Goal: Check status: Check status

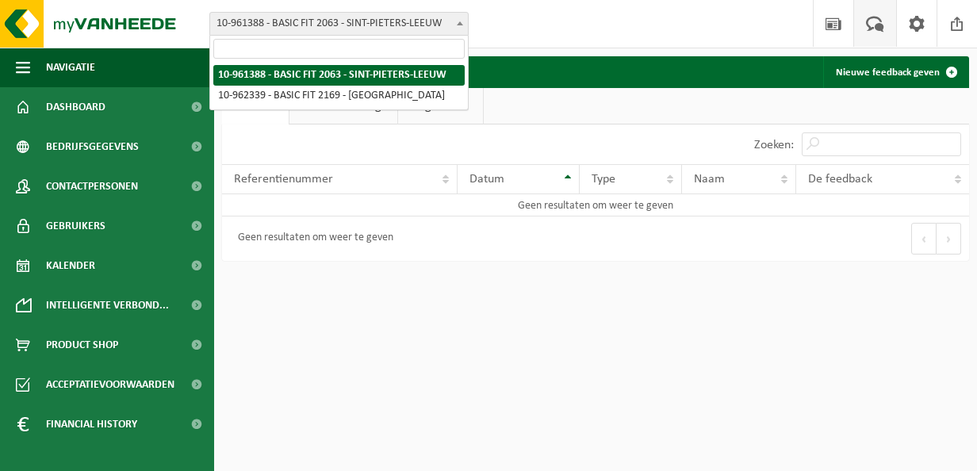
click at [462, 20] on span at bounding box center [460, 23] width 16 height 21
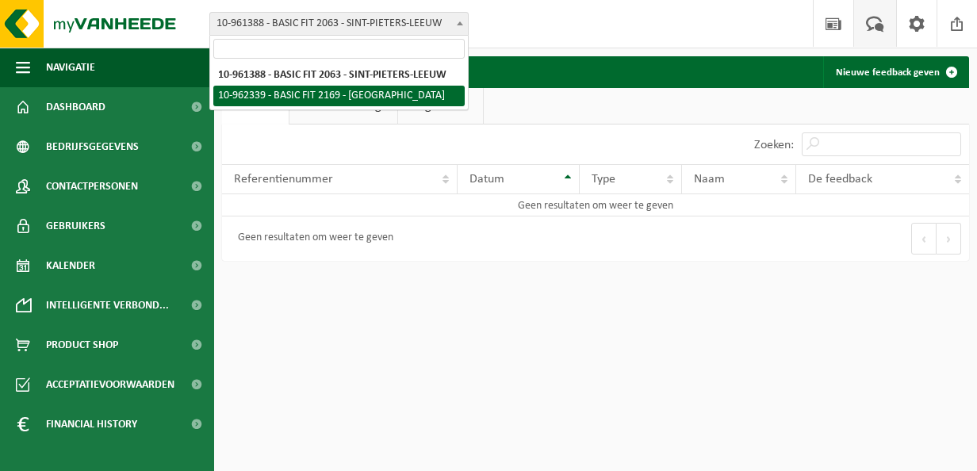
select select "150655"
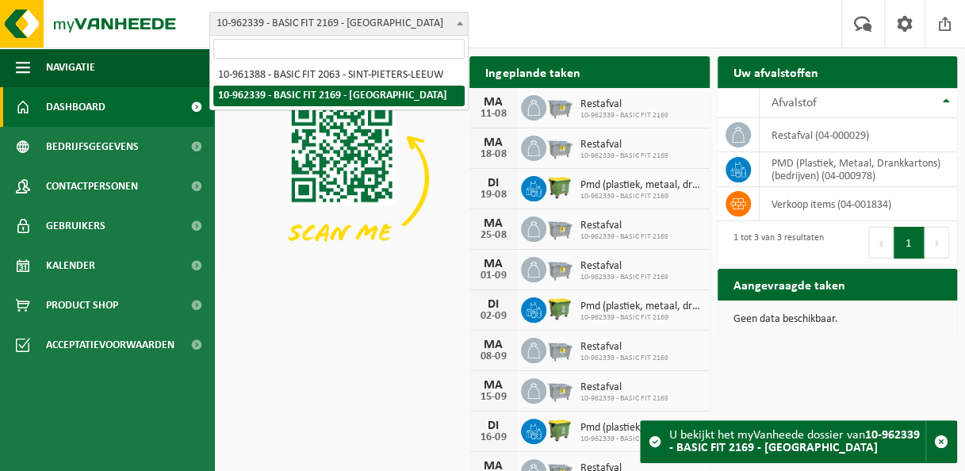
drag, startPoint x: 215, startPoint y: 21, endPoint x: 401, endPoint y: 31, distance: 185.8
click at [401, 31] on span "10-962339 - BASIC FIT 2169 - [GEOGRAPHIC_DATA]" at bounding box center [339, 24] width 258 height 22
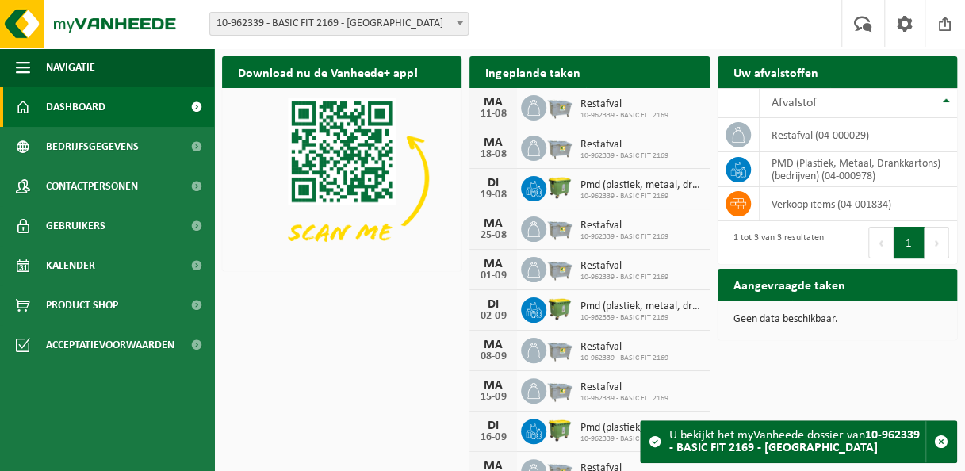
drag, startPoint x: 403, startPoint y: 29, endPoint x: 248, endPoint y: 26, distance: 154.7
click at [248, 26] on span "10-962339 - BASIC FIT 2169 - [GEOGRAPHIC_DATA]" at bounding box center [339, 24] width 258 height 22
drag, startPoint x: 248, startPoint y: 26, endPoint x: 557, endPoint y: 11, distance: 308.9
click at [557, 11] on div "Vestiging: 10-961388 - BASIC FIT 2063 - SINT-PIETERS-LEEUW 10-962339 - BASIC FI…" at bounding box center [482, 24] width 965 height 48
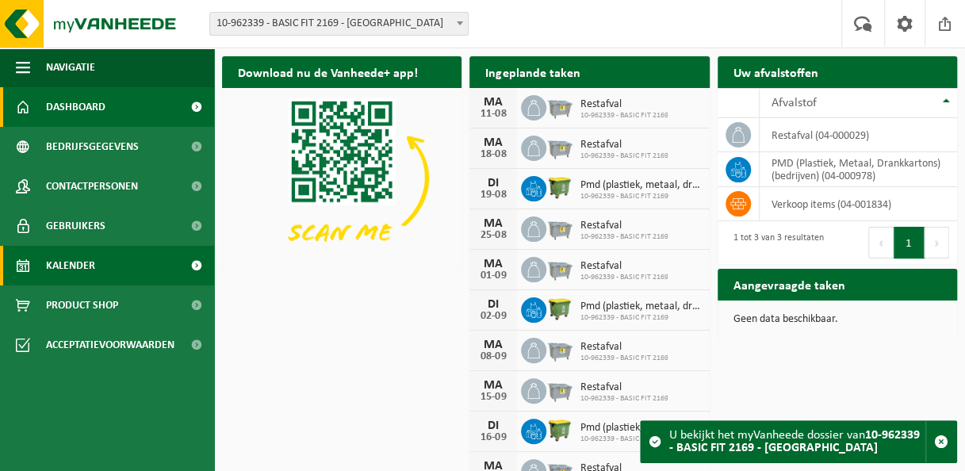
click at [100, 270] on link "Kalender" at bounding box center [107, 266] width 214 height 40
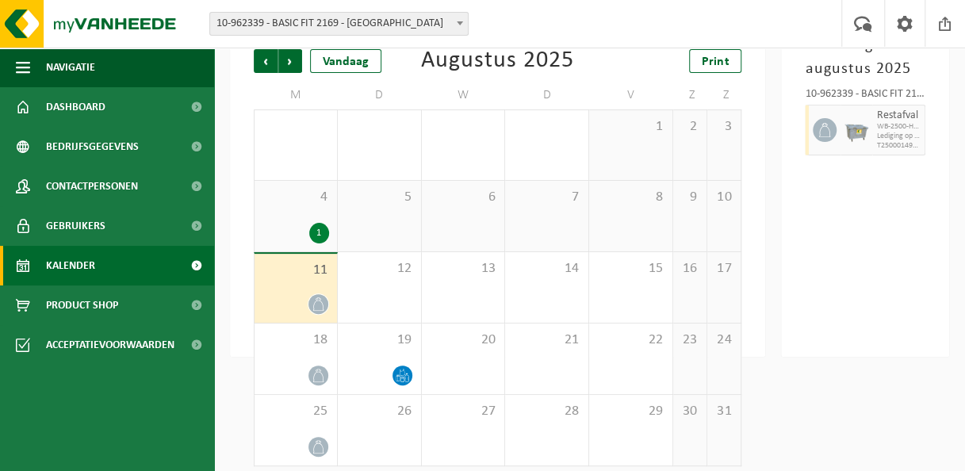
scroll to position [106, 0]
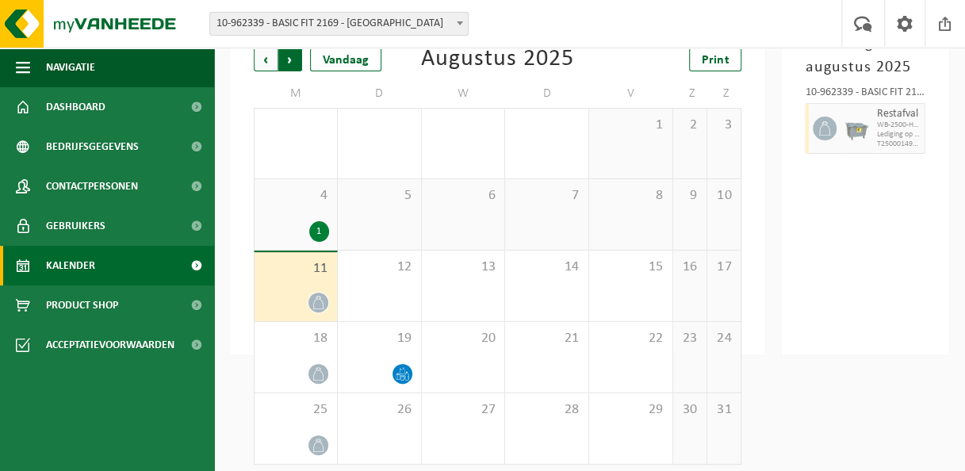
click at [271, 63] on span "Vorige" at bounding box center [266, 60] width 24 height 24
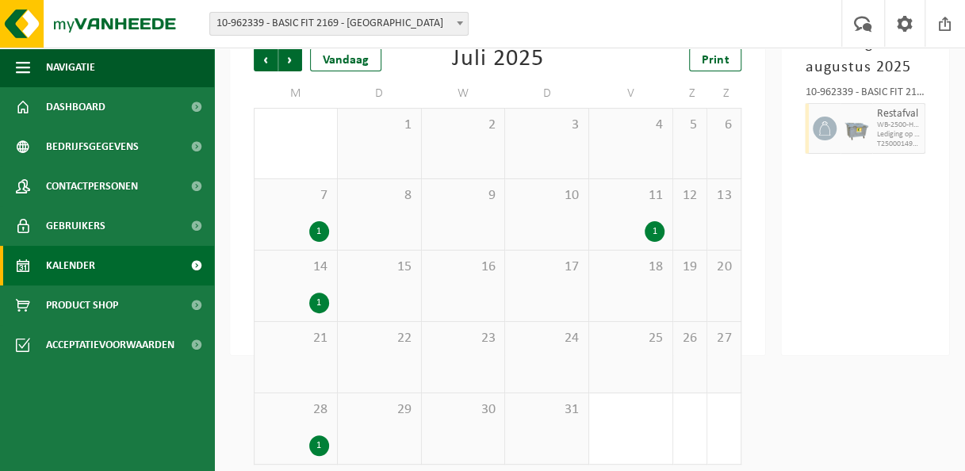
click at [271, 63] on span "Vorige" at bounding box center [266, 60] width 24 height 24
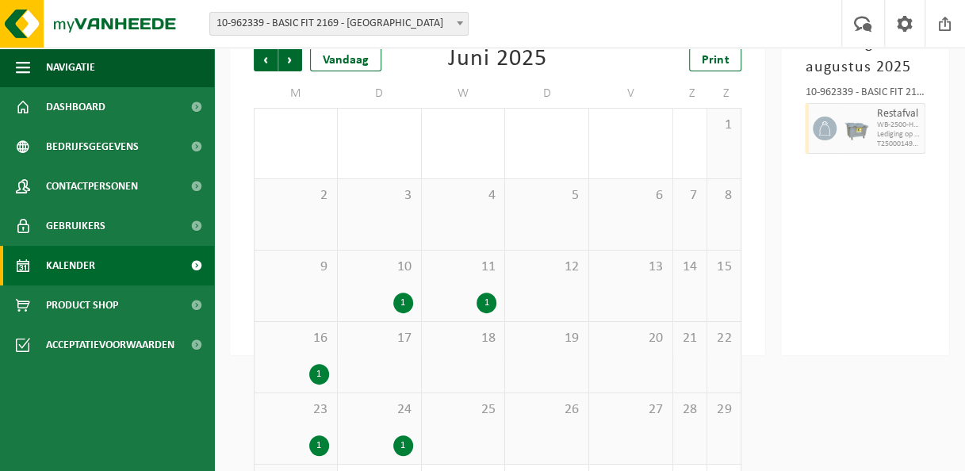
scroll to position [188, 0]
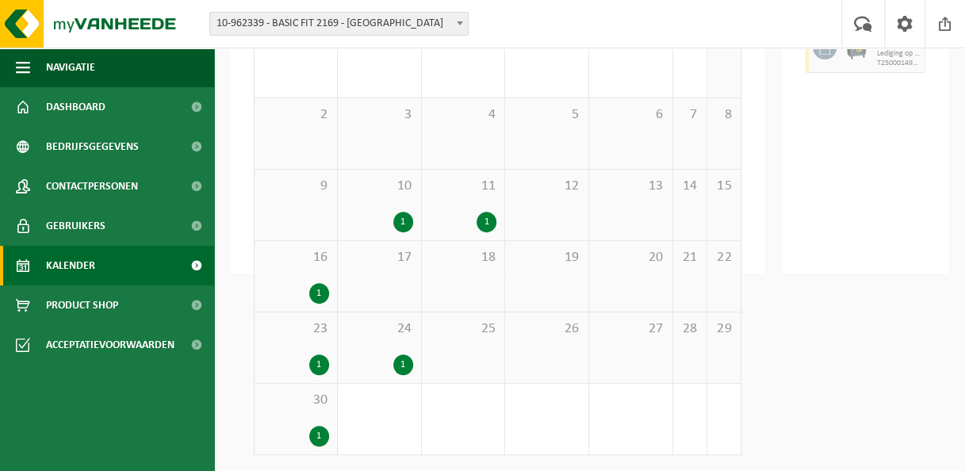
click at [397, 220] on div "1" at bounding box center [403, 222] width 20 height 21
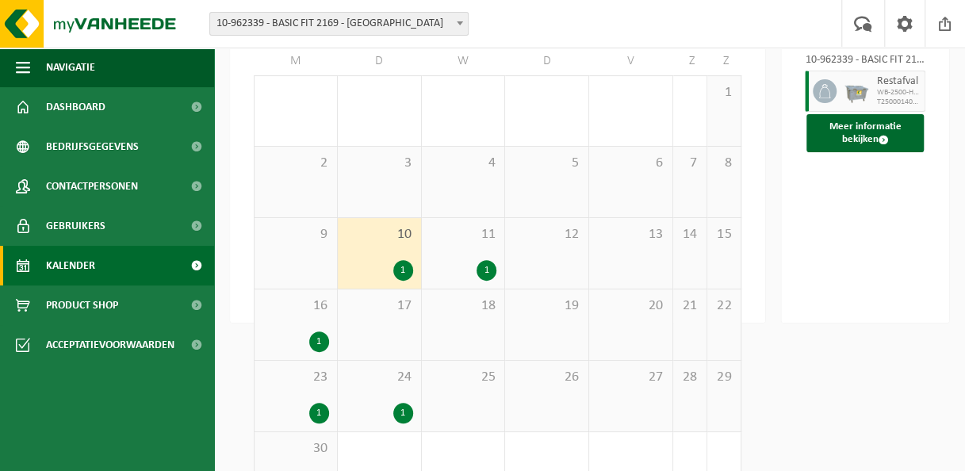
scroll to position [141, 0]
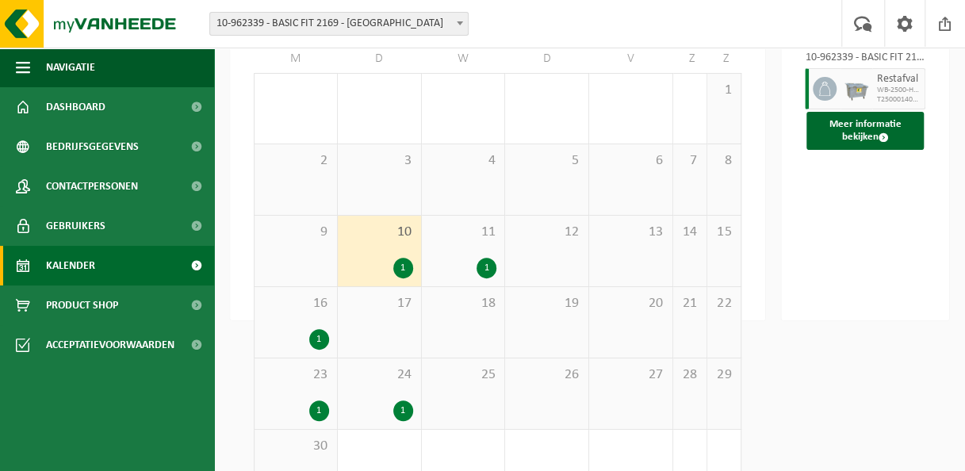
click at [489, 264] on div "1" at bounding box center [487, 268] width 20 height 21
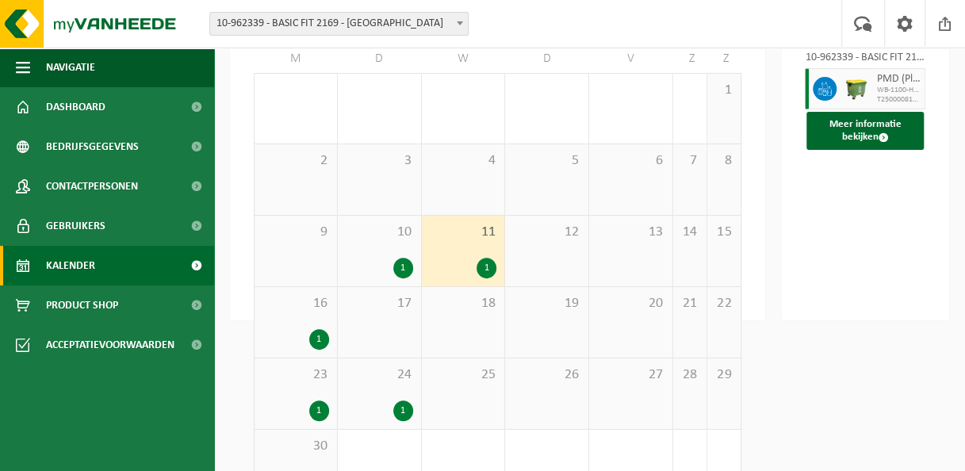
click at [319, 320] on div "16 1" at bounding box center [296, 322] width 82 height 71
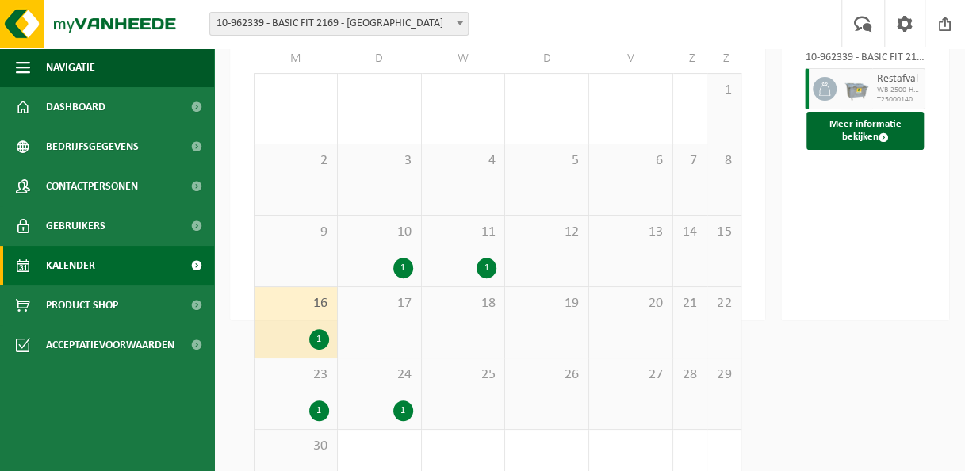
click at [313, 426] on div "23 1" at bounding box center [296, 393] width 82 height 71
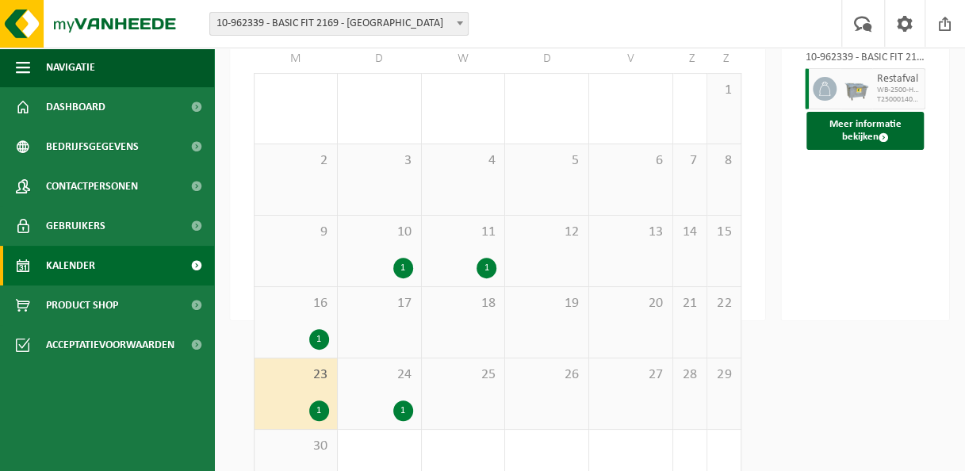
click at [401, 403] on div "1" at bounding box center [403, 411] width 20 height 21
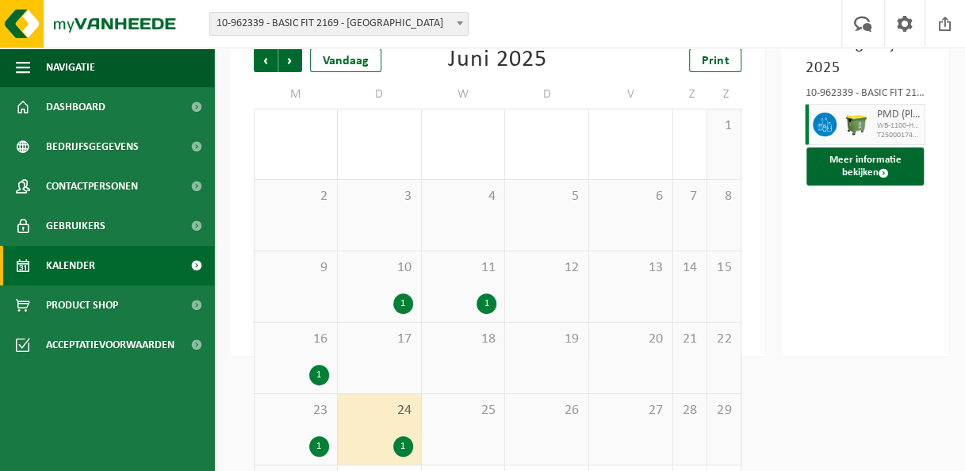
scroll to position [105, 0]
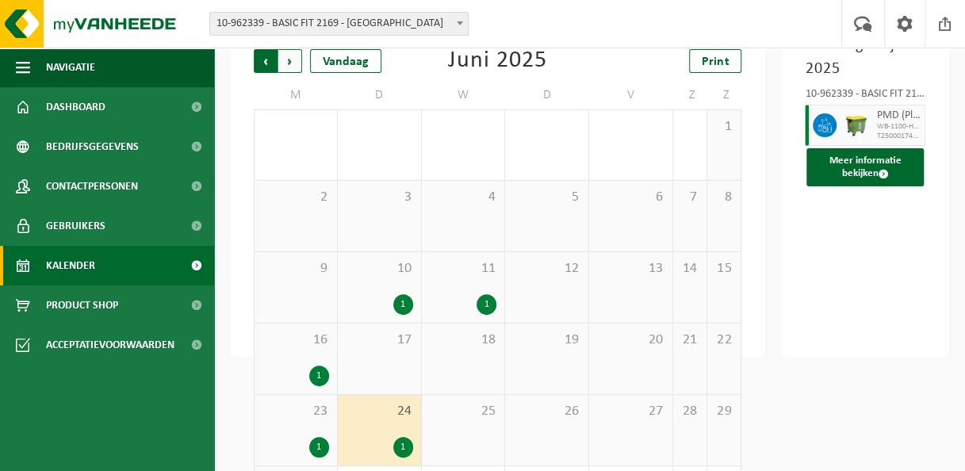
click at [289, 65] on span "Volgende" at bounding box center [290, 61] width 24 height 24
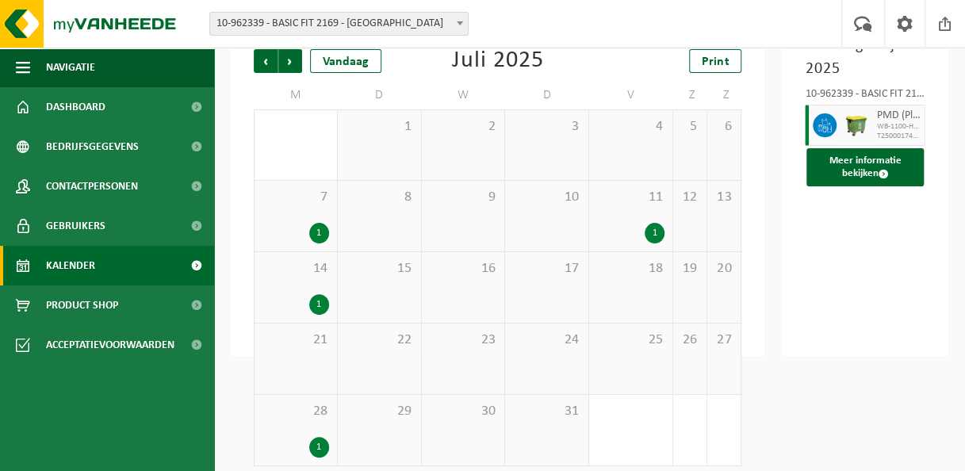
scroll to position [117, 0]
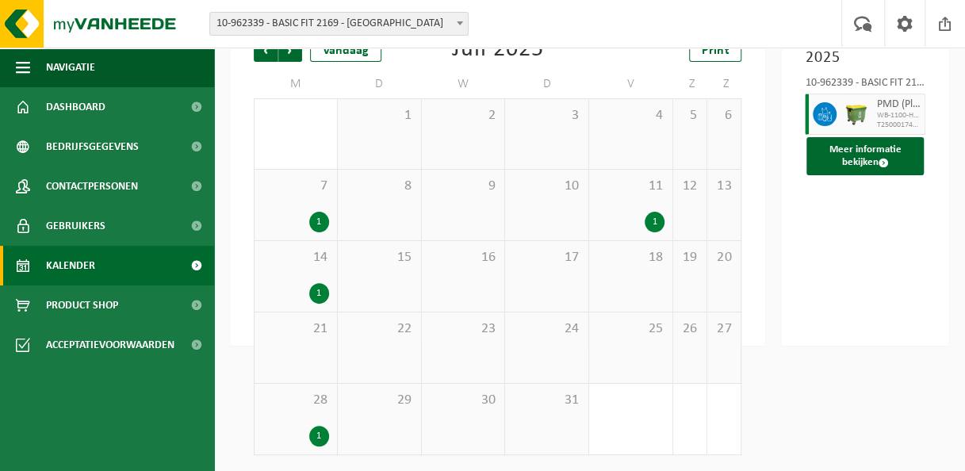
click at [317, 219] on div "1" at bounding box center [319, 222] width 20 height 21
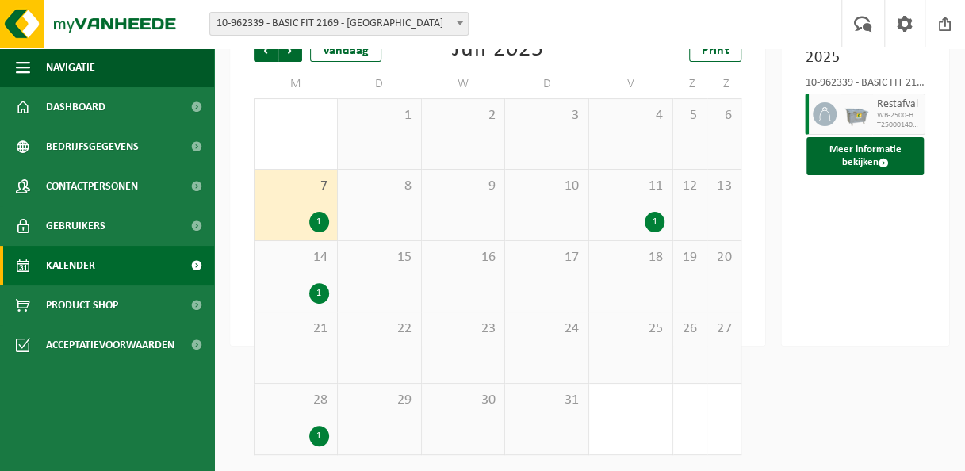
click at [642, 206] on div "11 1" at bounding box center [630, 205] width 83 height 71
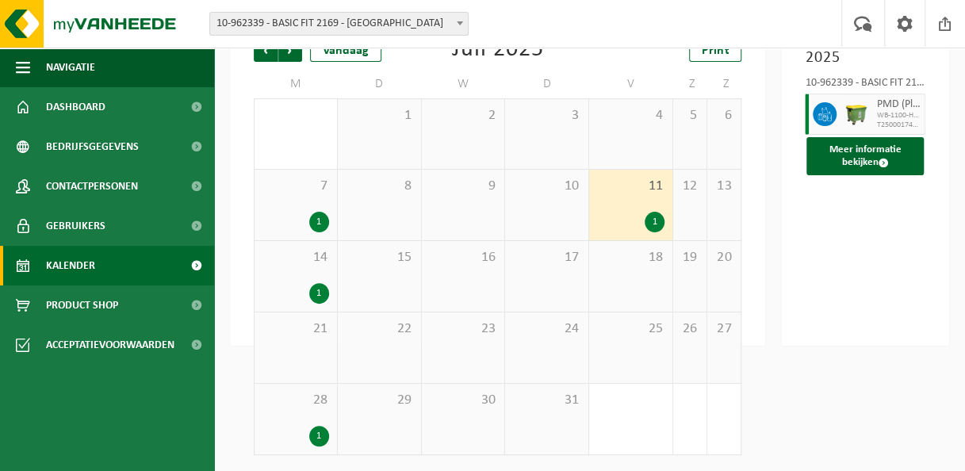
click at [309, 289] on div "1" at bounding box center [319, 293] width 20 height 21
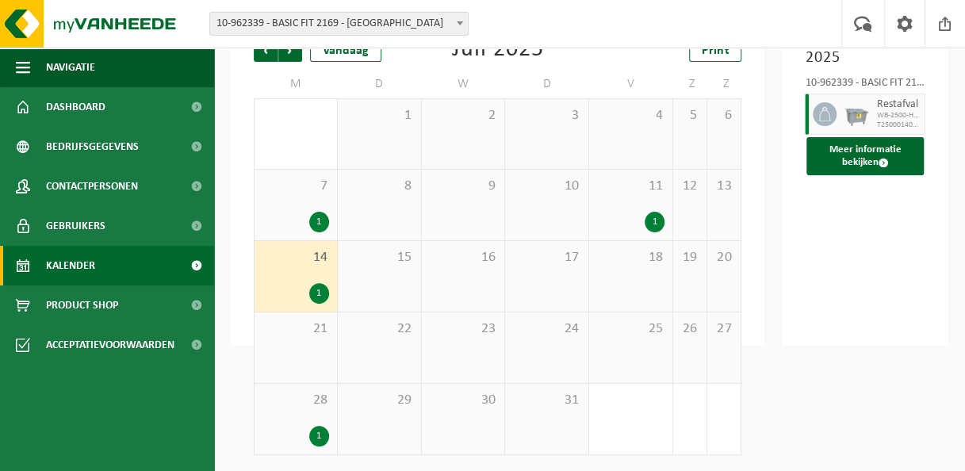
click at [316, 420] on div "28 1" at bounding box center [296, 419] width 82 height 71
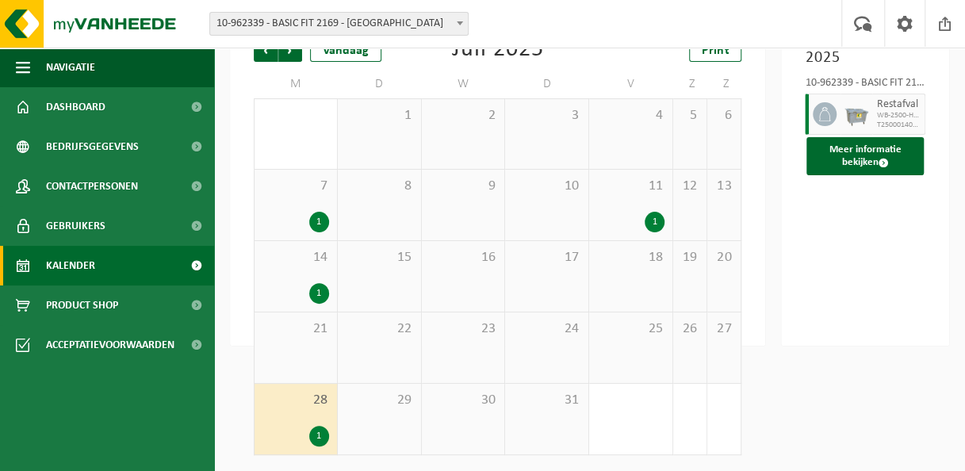
click at [247, 132] on div "Vorige Volgende Vandaag Juli 2025 Print M D W D V Z Z 30 1 1 2 3 4 5 6 7 1 8 9 …" at bounding box center [498, 246] width 504 height 449
click at [101, 24] on img at bounding box center [95, 24] width 190 height 48
